Goal: Task Accomplishment & Management: Use online tool/utility

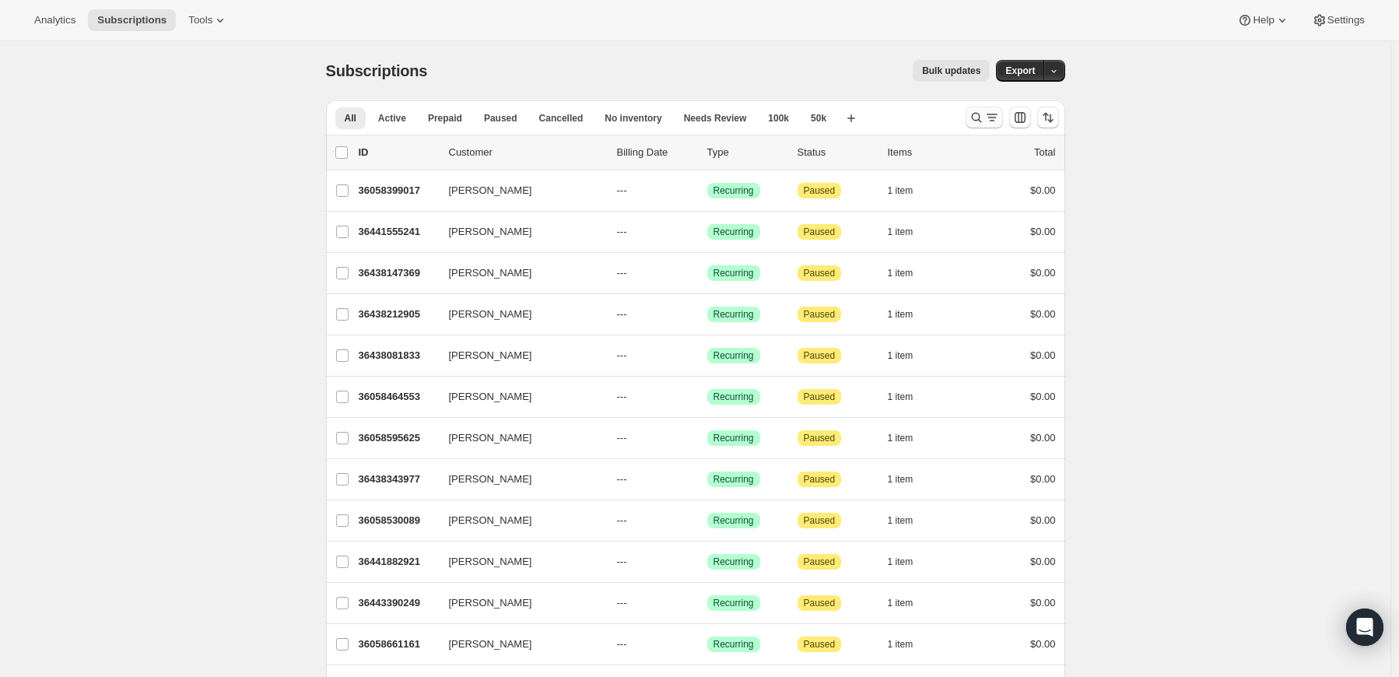
click at [971, 111] on button "Search and filter results" at bounding box center [984, 118] width 37 height 22
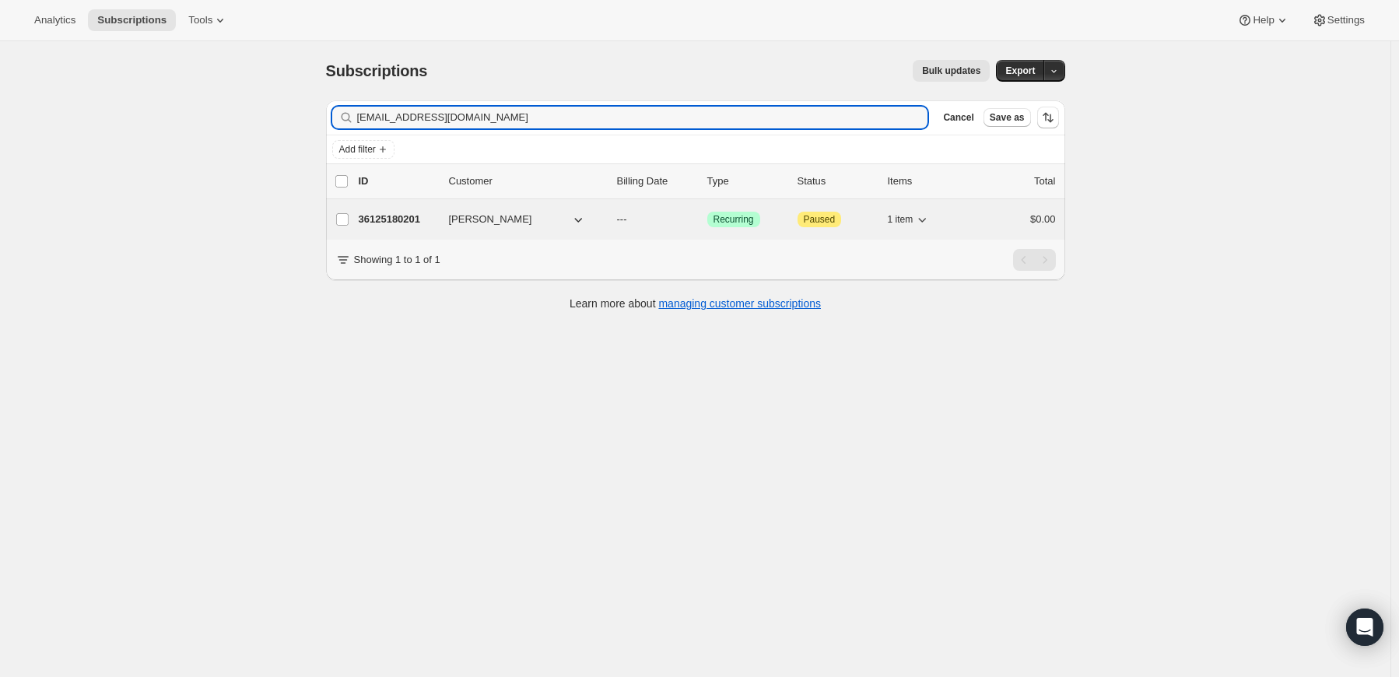
type input "[EMAIL_ADDRESS][DOMAIN_NAME]"
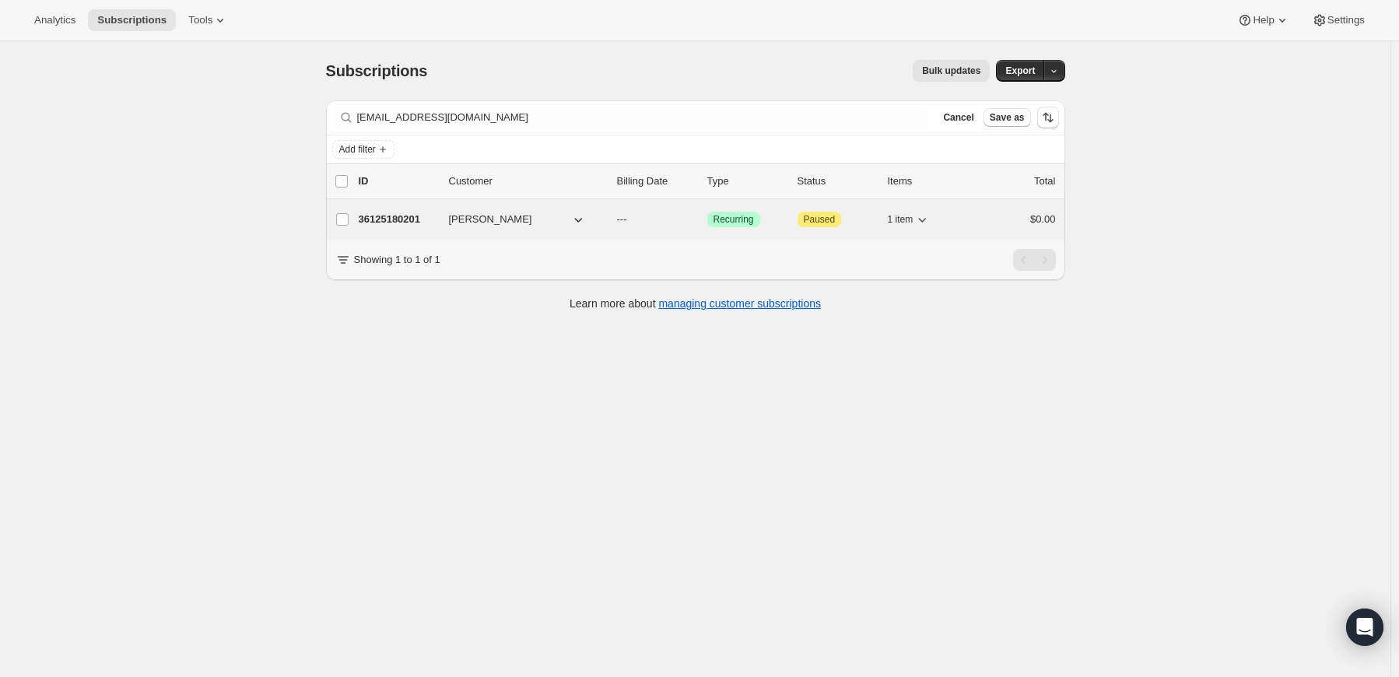
click at [398, 223] on p "36125180201" at bounding box center [398, 220] width 78 height 16
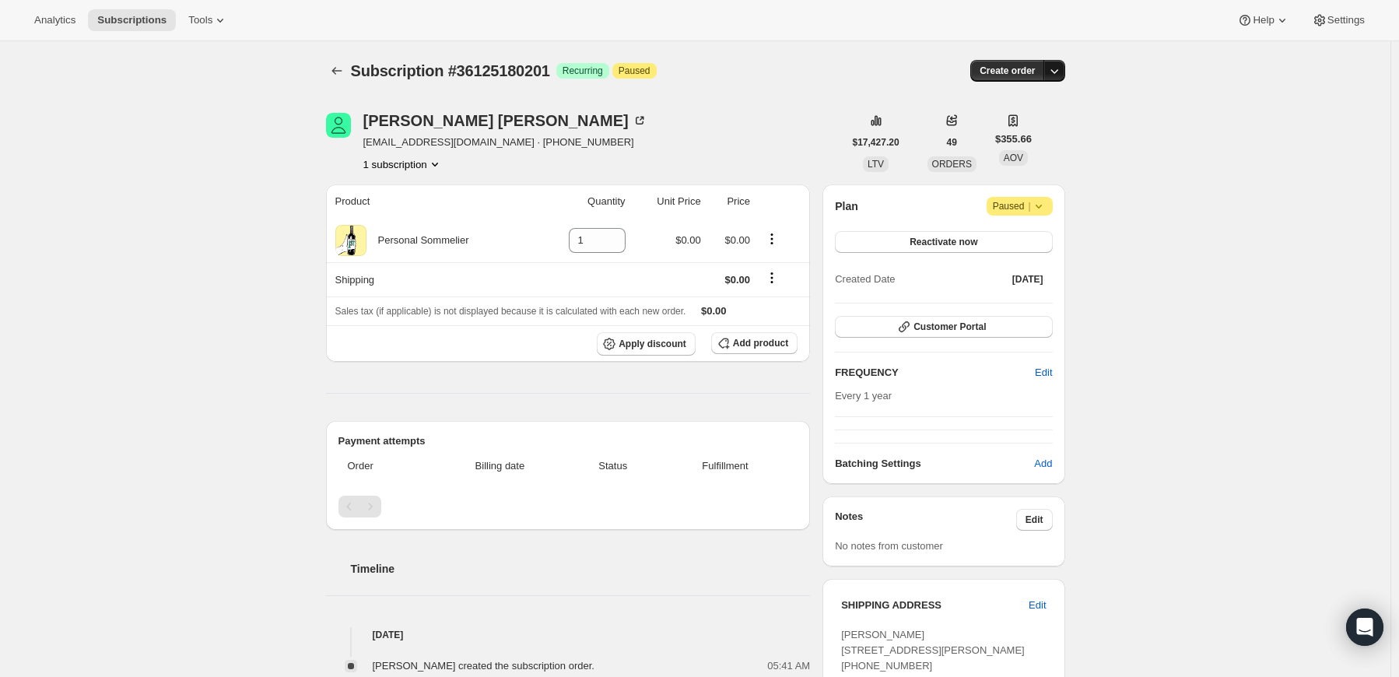
click at [1053, 71] on icon "button" at bounding box center [1055, 71] width 16 height 16
click at [1017, 123] on span "Create custom one-time order" at bounding box center [992, 129] width 135 height 12
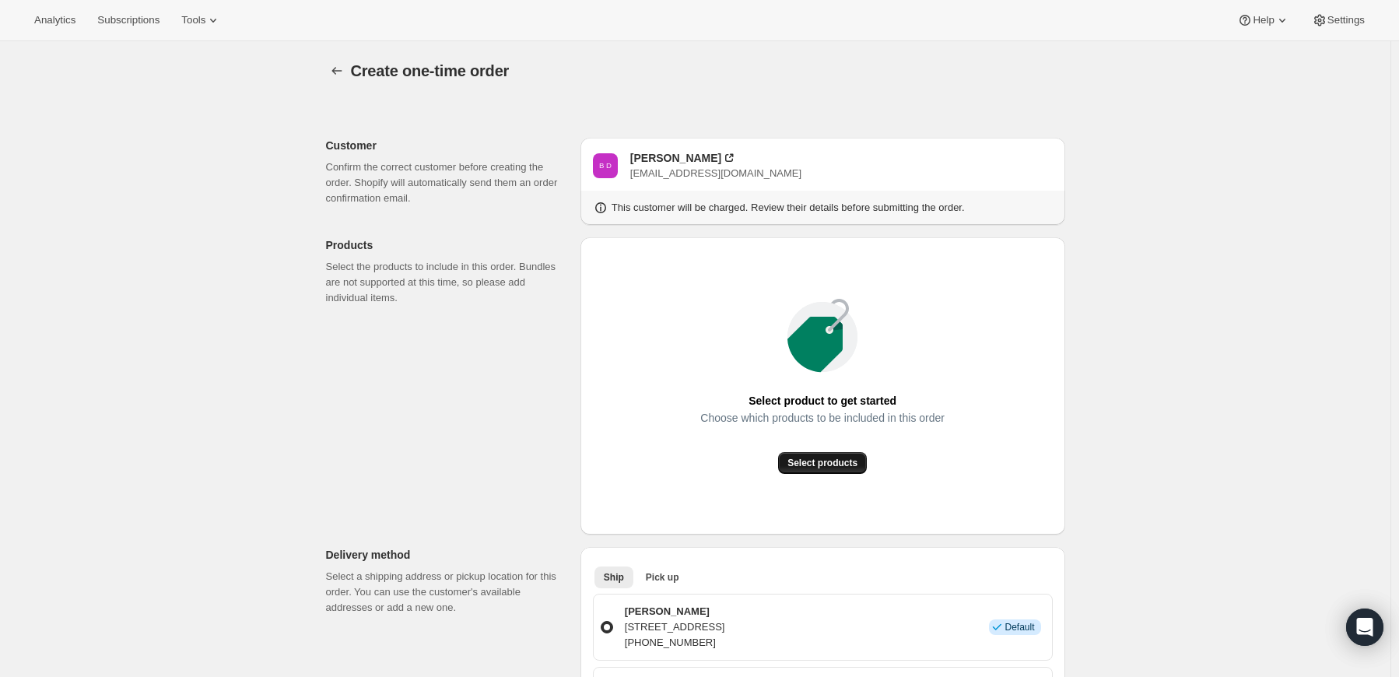
click at [831, 469] on span "Select products" at bounding box center [823, 463] width 70 height 12
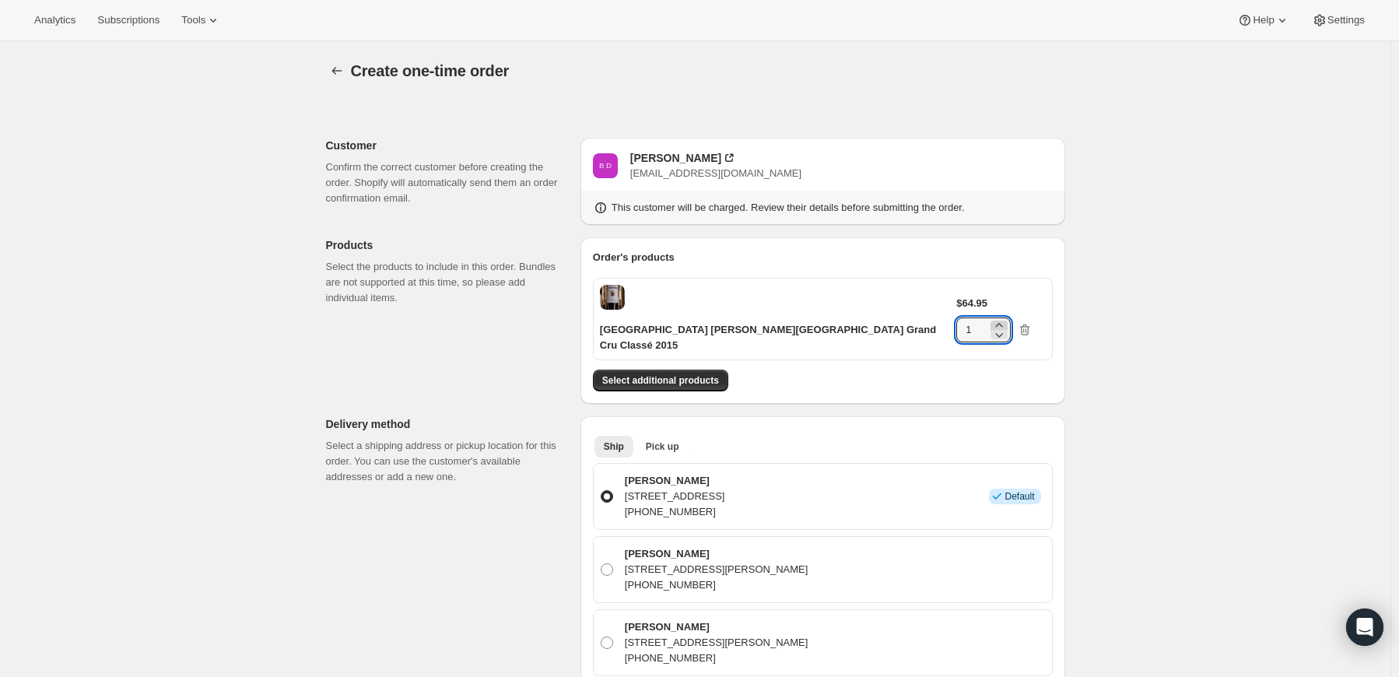
click at [1002, 323] on icon at bounding box center [998, 325] width 7 height 4
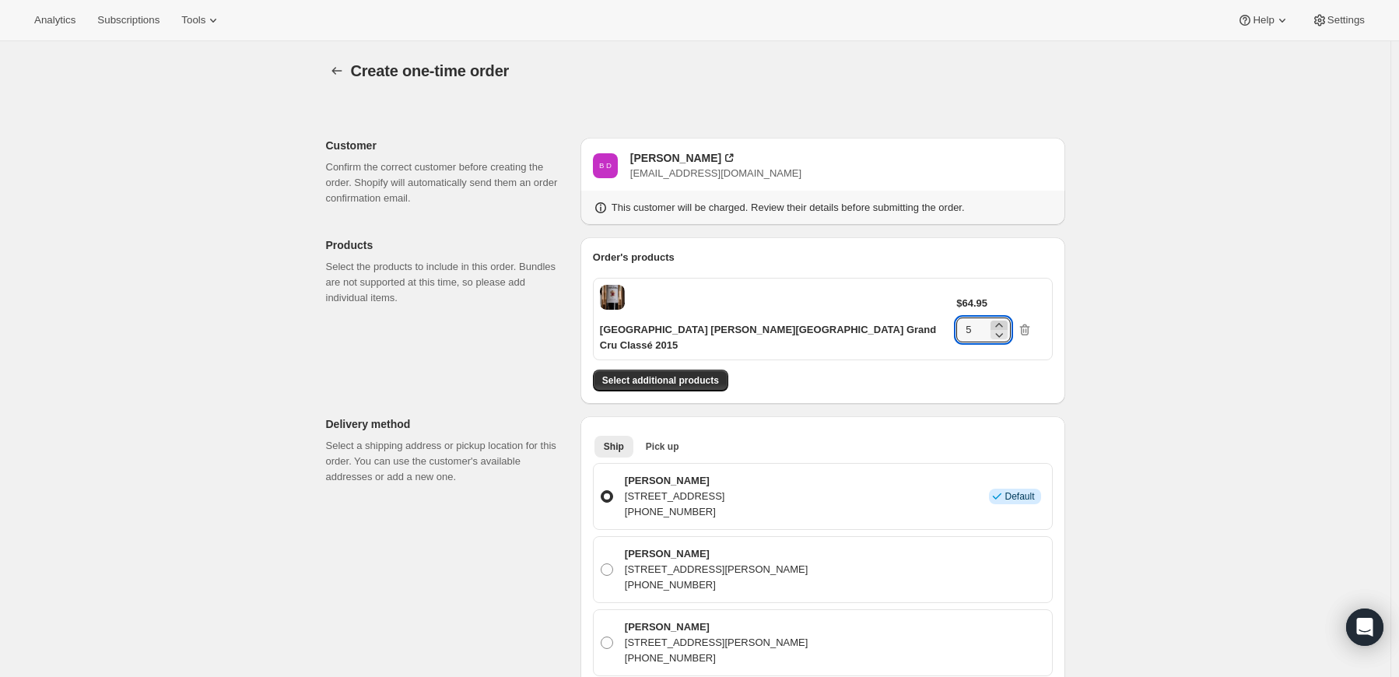
type input "6"
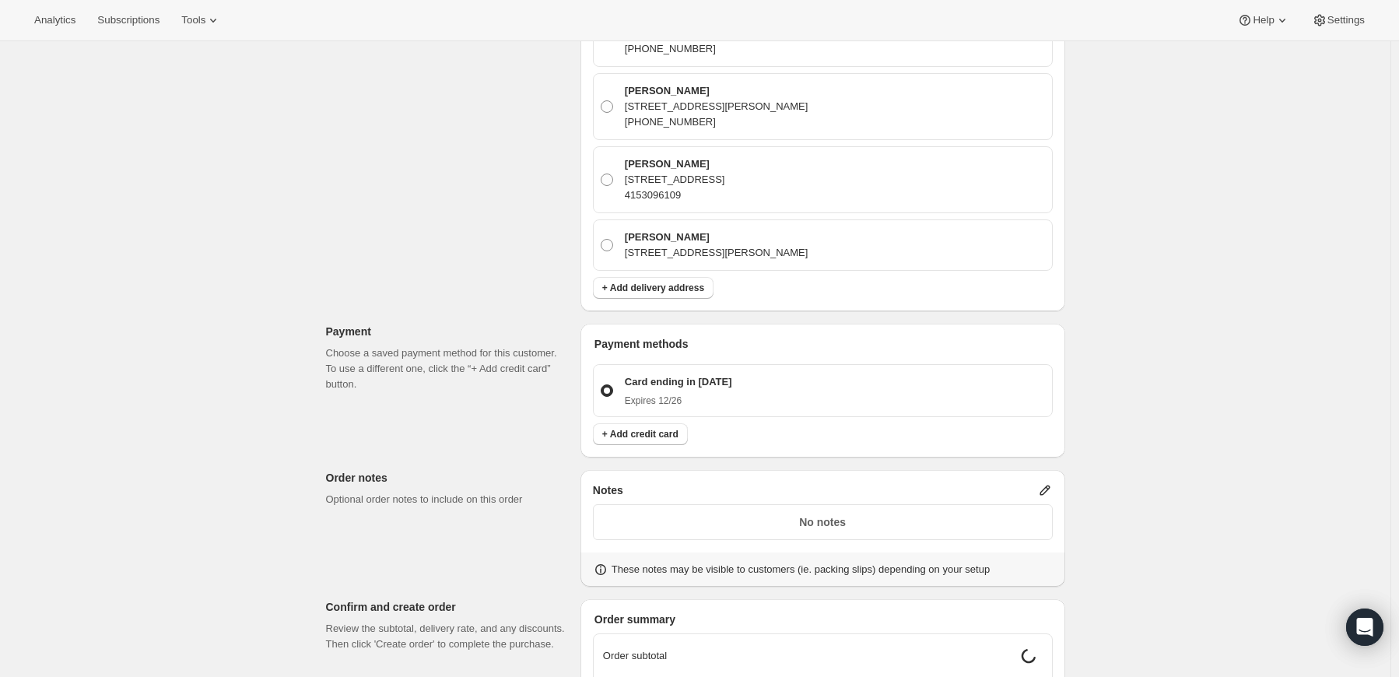
scroll to position [700, 0]
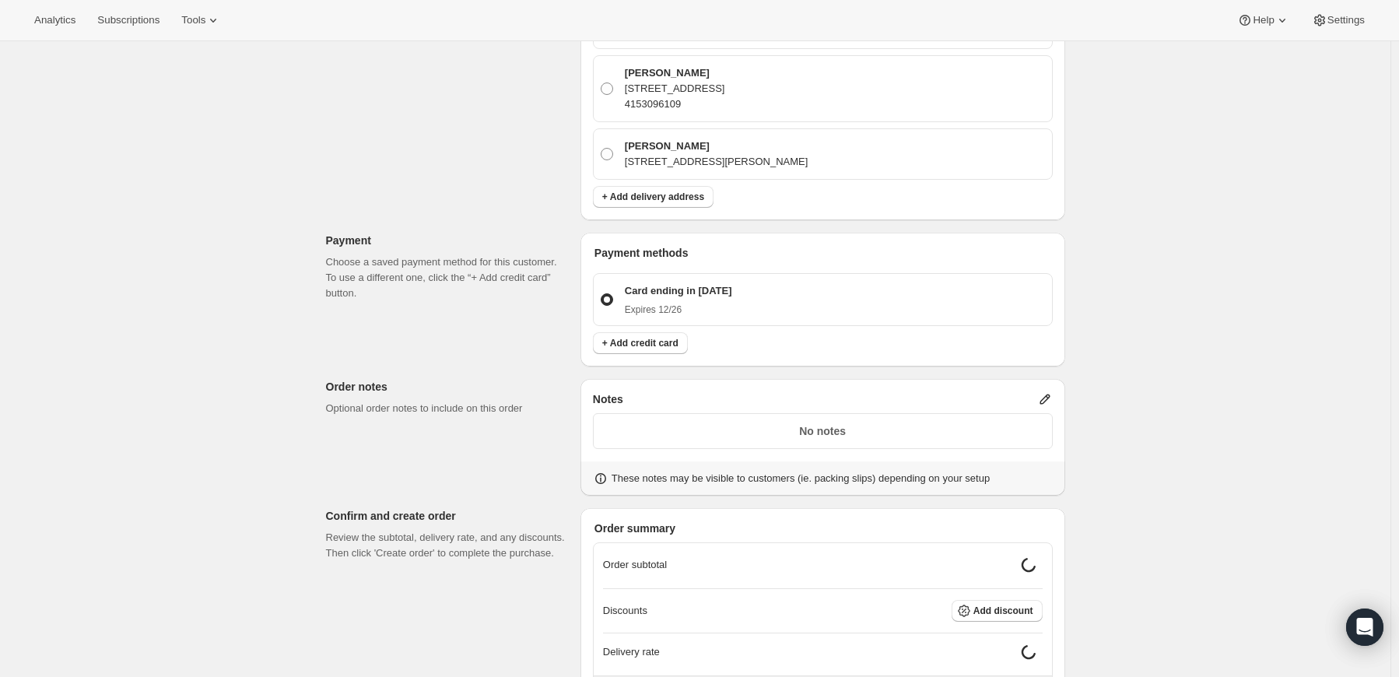
click at [1045, 391] on icon at bounding box center [1045, 399] width 16 height 16
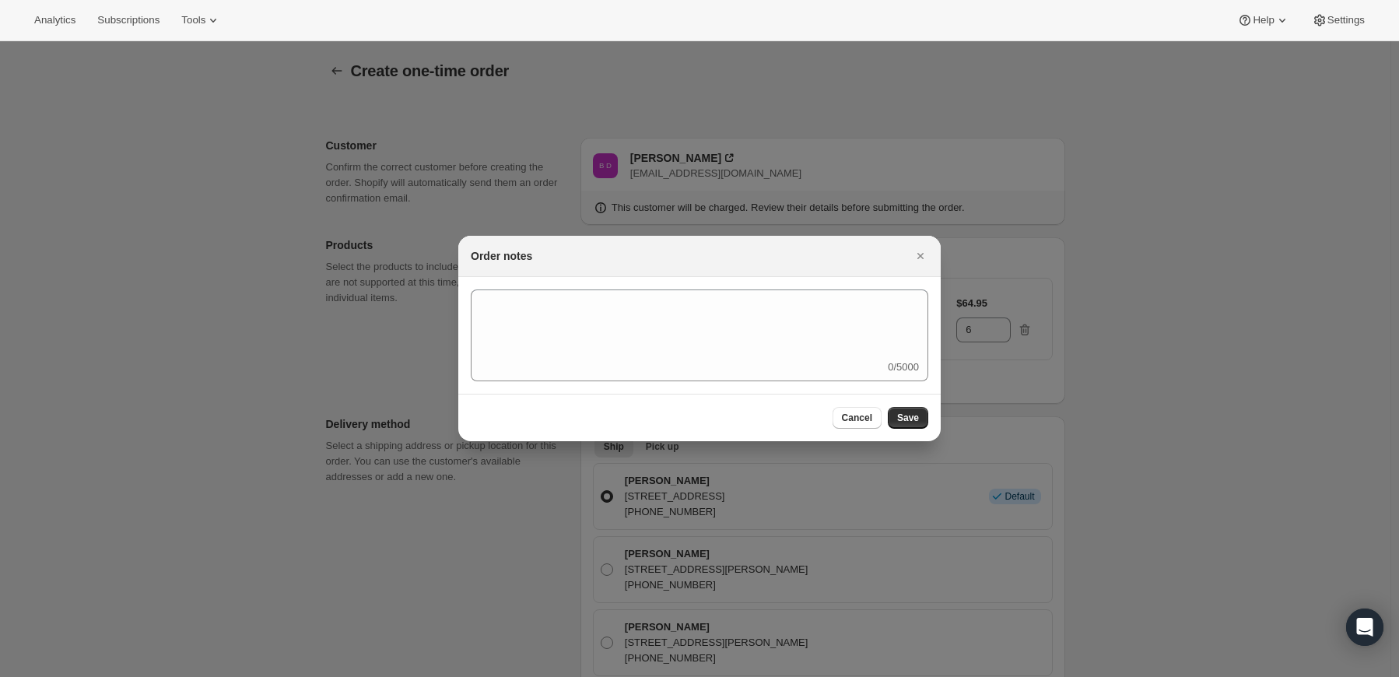
scroll to position [0, 0]
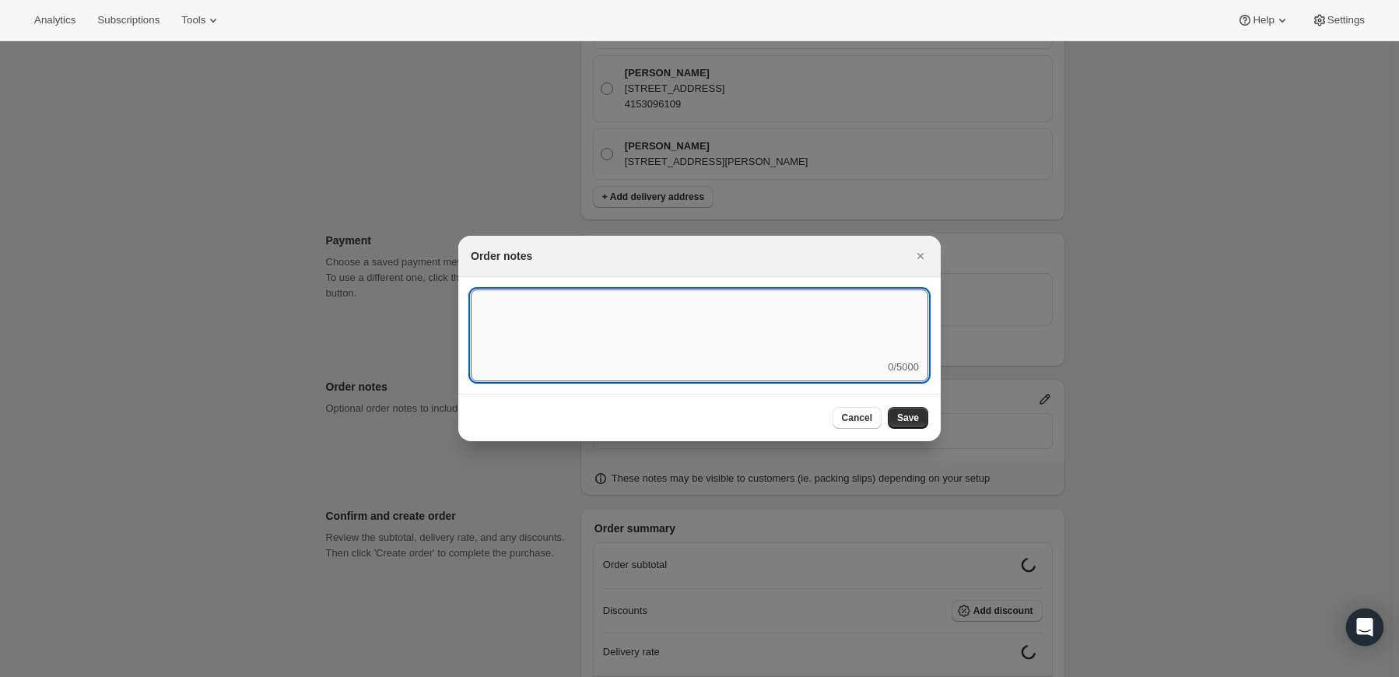
click at [795, 338] on textarea ":rd3:" at bounding box center [700, 325] width 458 height 70
type textarea "Weather HOLD"
click at [917, 416] on span "Save" at bounding box center [908, 418] width 22 height 12
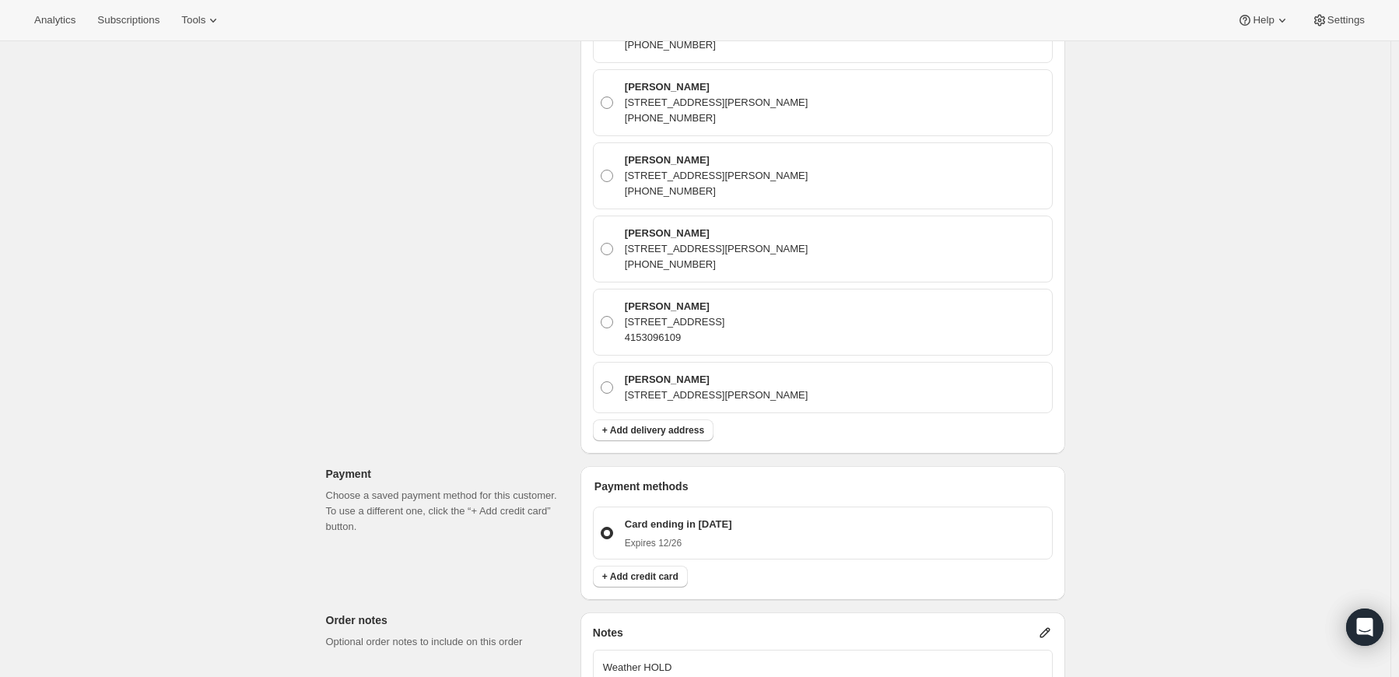
scroll to position [791, 0]
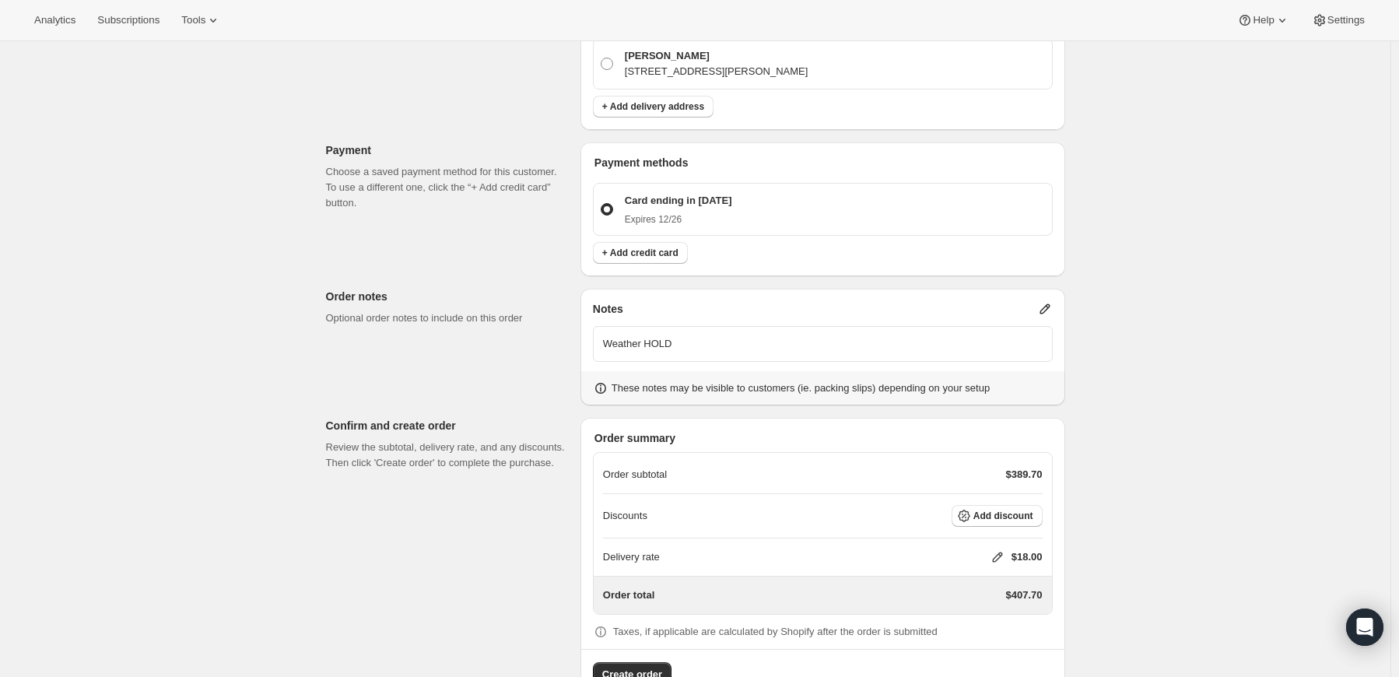
click at [995, 549] on icon at bounding box center [998, 557] width 16 height 16
click at [968, 565] on input "0" at bounding box center [1005, 568] width 140 height 25
type input "0"
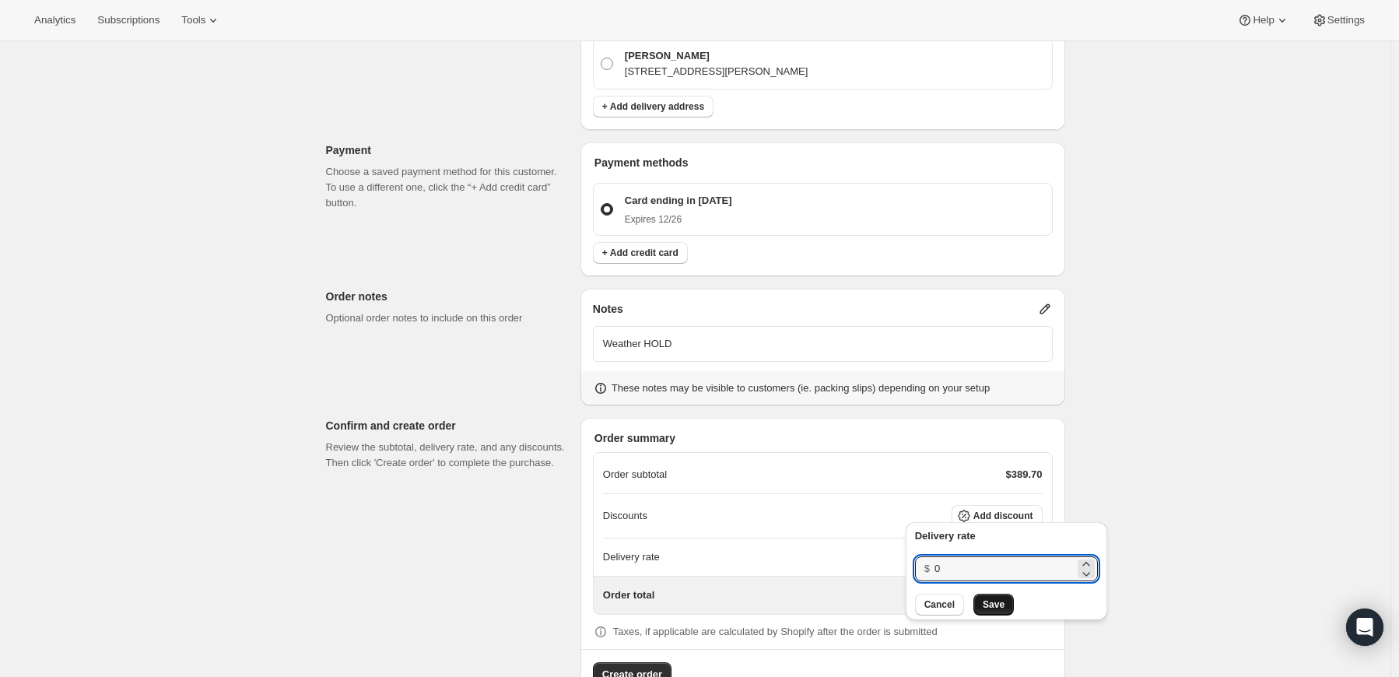
click at [988, 607] on span "Save" at bounding box center [994, 605] width 22 height 12
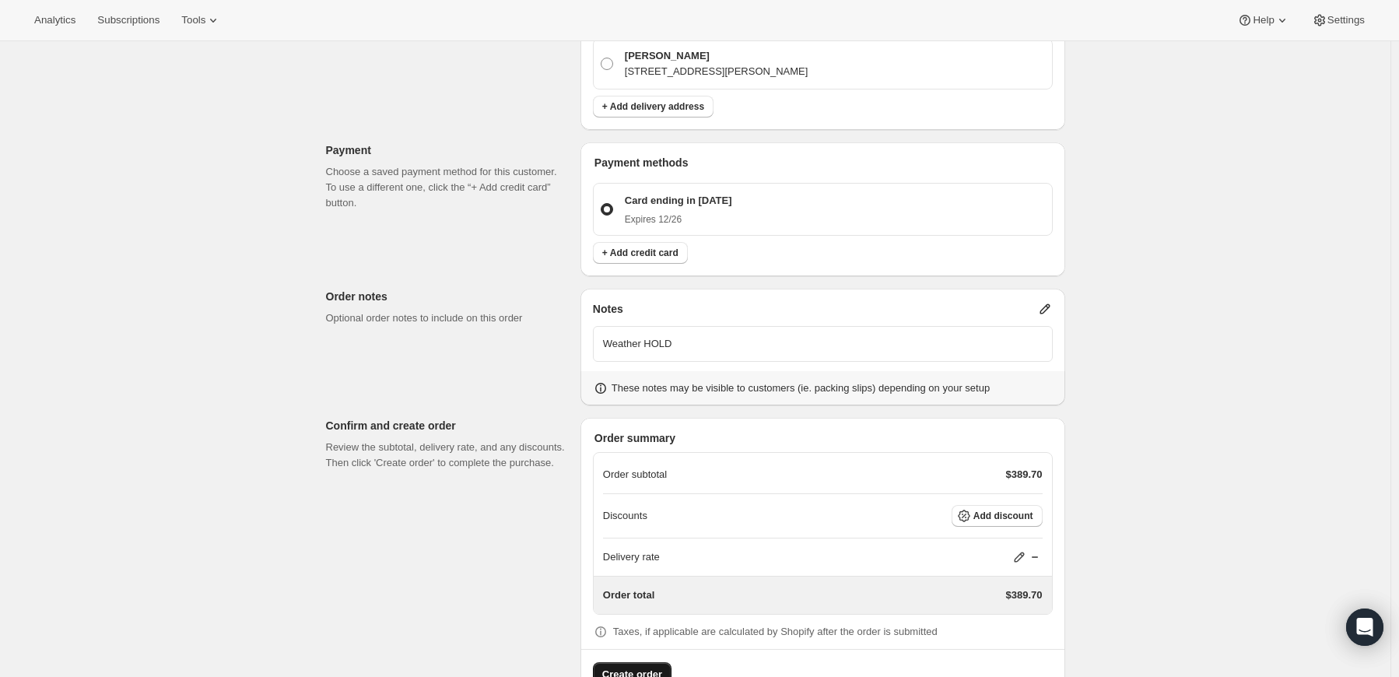
click at [623, 667] on span "Create order" at bounding box center [632, 675] width 60 height 16
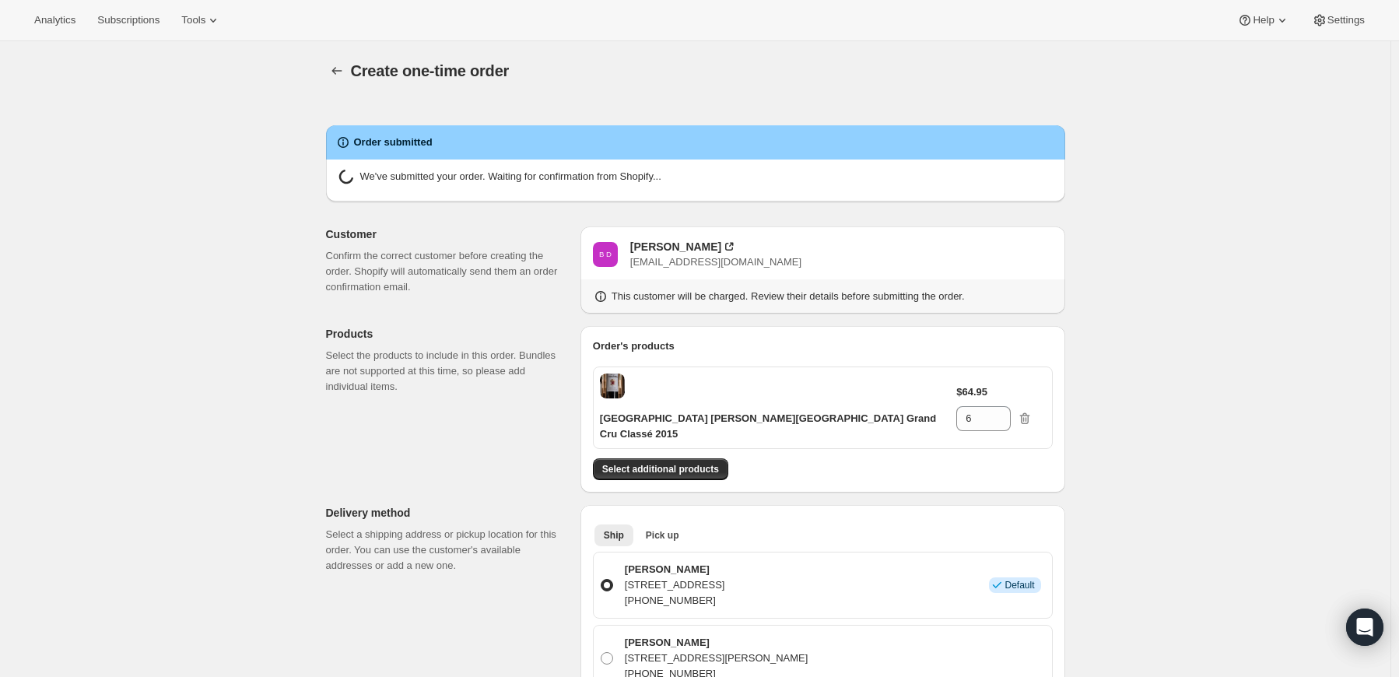
radio input "true"
